Goal: Information Seeking & Learning: Understand process/instructions

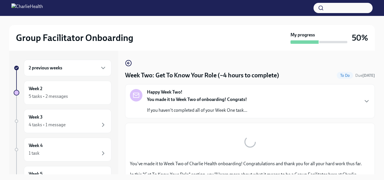
click at [267, 100] on div "Happy Week Two! You made it to Week Two of onboarding! Congrats! If you haven't…" at bounding box center [250, 101] width 240 height 24
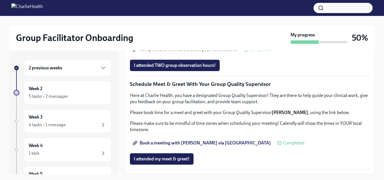
scroll to position [643, 0]
click at [185, 36] on span "Group Observation Instructions" at bounding box center [168, 34] width 68 height 6
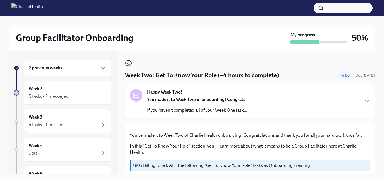
drag, startPoint x: 375, startPoint y: 58, endPoint x: 367, endPoint y: 92, distance: 34.6
click at [367, 92] on div "Group Facilitator Onboarding My progress 50% 2 previous weeks Week 2 5 tasks • …" at bounding box center [192, 103] width 384 height 174
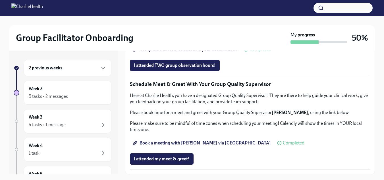
scroll to position [558, 0]
click at [178, 157] on span "I attended my meet & greet!" at bounding box center [162, 159] width 56 height 6
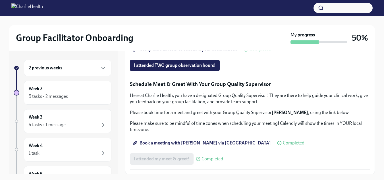
scroll to position [518, 0]
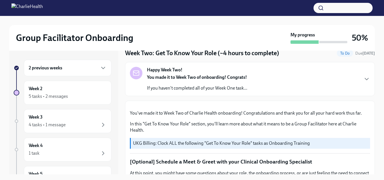
scroll to position [14, 0]
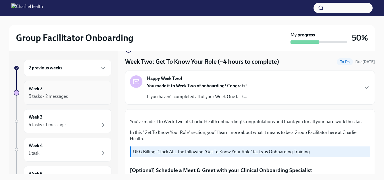
click at [75, 95] on div "5 tasks • 2 messages" at bounding box center [68, 96] width 78 height 7
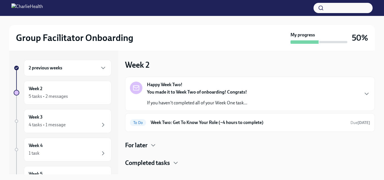
click at [75, 95] on div "5 tasks • 2 messages" at bounding box center [68, 96] width 78 height 7
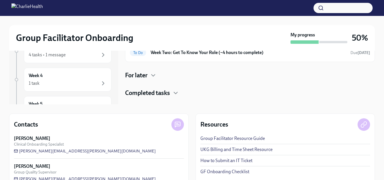
scroll to position [83, 0]
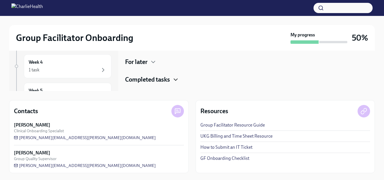
click at [175, 79] on icon "button" at bounding box center [175, 79] width 7 height 7
click at [152, 61] on icon "button" at bounding box center [152, 62] width 3 height 2
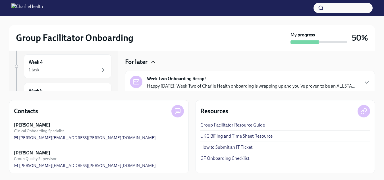
click at [158, 79] on strong "Week Two Onboarding Recap!" at bounding box center [176, 79] width 59 height 6
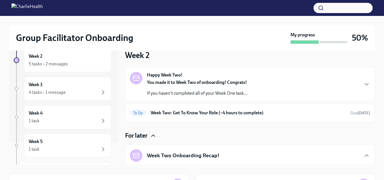
scroll to position [6, 0]
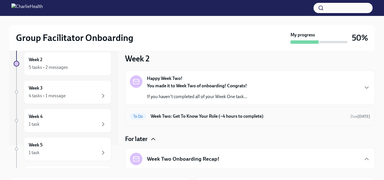
click at [223, 113] on h6 "Week Two: Get To Know Your Role (~4 hours to complete)" at bounding box center [247, 116] width 195 height 6
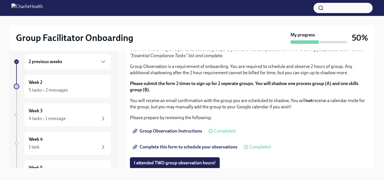
scroll to position [284, 0]
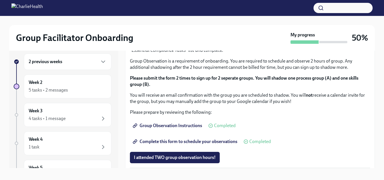
drag, startPoint x: 370, startPoint y: 109, endPoint x: 369, endPoint y: 116, distance: 6.5
click at [369, 116] on div "You've made it to Week Two of Charlie Health onboarding! Congratulations and th…" at bounding box center [250, 49] width 250 height 433
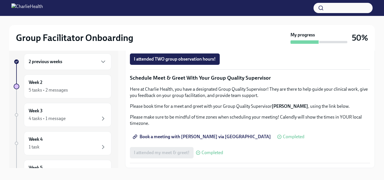
scroll to position [497, 0]
click at [186, 46] on span "Complete this form to schedule your observations" at bounding box center [185, 43] width 103 height 6
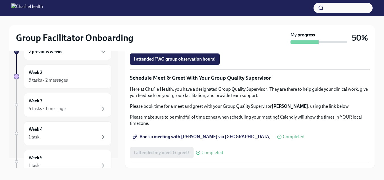
scroll to position [12, 0]
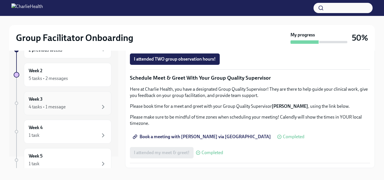
click at [66, 103] on div "4 tasks • 1 message" at bounding box center [68, 106] width 78 height 7
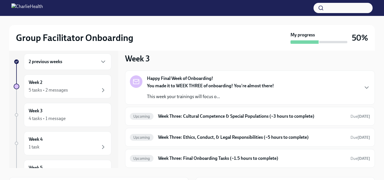
click at [244, 83] on strong "You made it to WEEK THREE of onboarding! You're almost there!" at bounding box center [210, 85] width 127 height 5
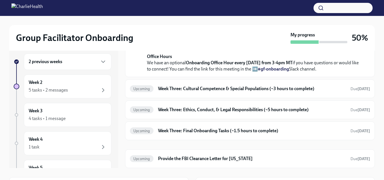
scroll to position [241, 0]
click at [241, 92] on h6 "Week Three: Cultural Competence & Special Populations (~3 hours to complete)" at bounding box center [252, 88] width 188 height 6
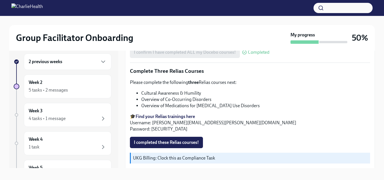
scroll to position [471, 0]
